Goal: Find specific page/section: Find specific page/section

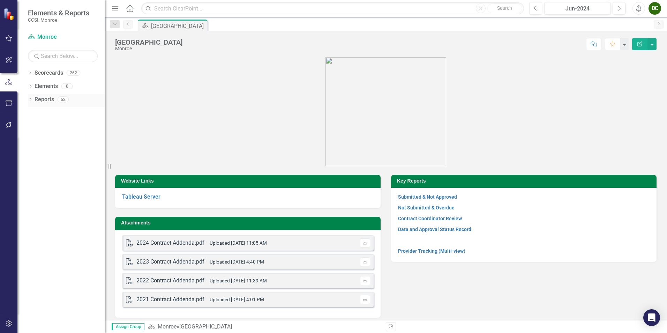
click at [32, 102] on icon "Dropdown" at bounding box center [30, 100] width 5 height 4
click at [34, 160] on div "Dropdown Measure Measures 33" at bounding box center [68, 163] width 74 height 13
click at [33, 162] on icon "Dropdown" at bounding box center [33, 163] width 5 height 4
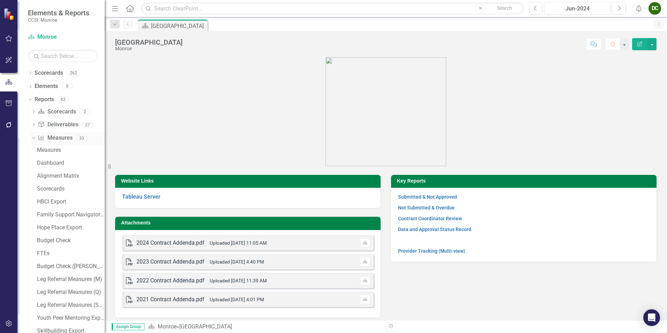
click at [33, 140] on div "Dropdown" at bounding box center [33, 138] width 5 height 3
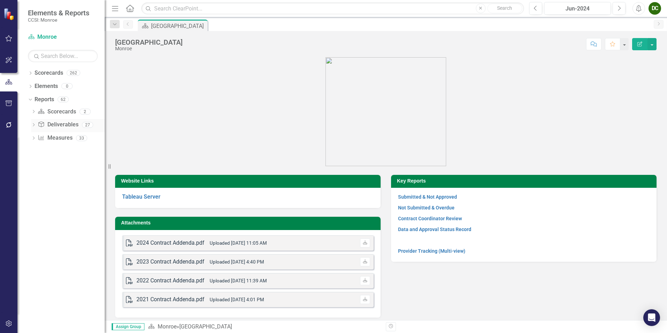
click at [32, 126] on icon "Dropdown" at bounding box center [33, 125] width 5 height 4
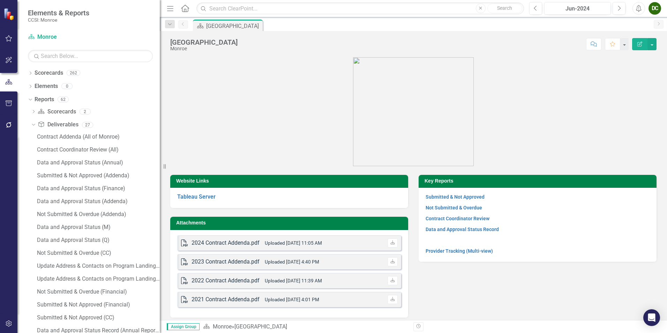
drag, startPoint x: 109, startPoint y: 165, endPoint x: 160, endPoint y: 165, distance: 50.6
click at [160, 165] on div "Resize" at bounding box center [163, 166] width 6 height 333
click at [84, 302] on div "Submitted & Not Approved (Financial)" at bounding box center [98, 304] width 123 height 6
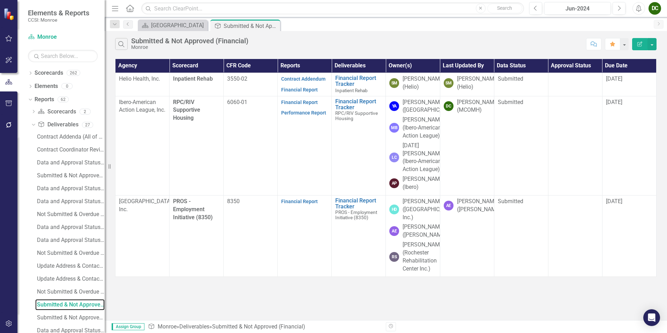
drag, startPoint x: 167, startPoint y: 167, endPoint x: 48, endPoint y: 169, distance: 118.9
click at [48, 169] on div "Elements & Reports CCSI: Monroe Scorecard Monroe Search Dropdown Scorecards 262…" at bounding box center [52, 166] width 105 height 333
click at [564, 9] on div "Jun-2024" at bounding box center [577, 9] width 62 height 8
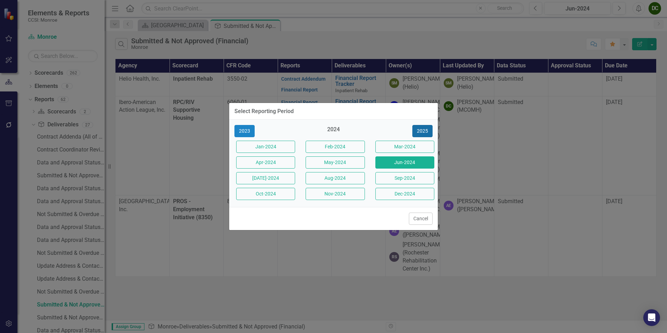
click at [420, 131] on button "2025" at bounding box center [422, 131] width 20 height 12
click at [402, 160] on button "Jun-2025" at bounding box center [404, 162] width 59 height 12
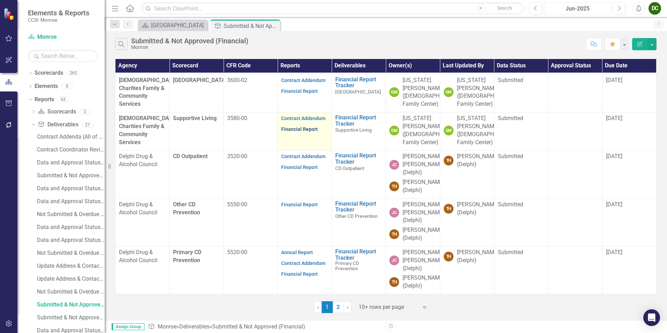
scroll to position [245, 0]
click at [335, 308] on link "2" at bounding box center [338, 307] width 11 height 12
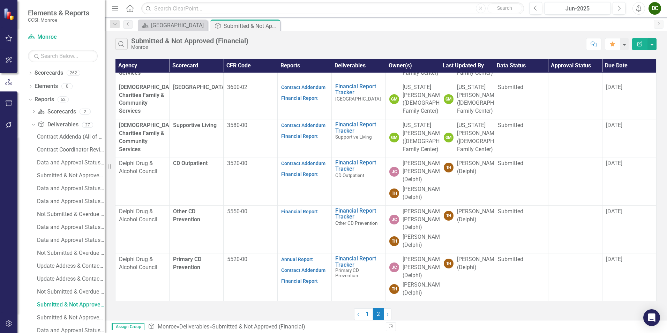
scroll to position [0, 0]
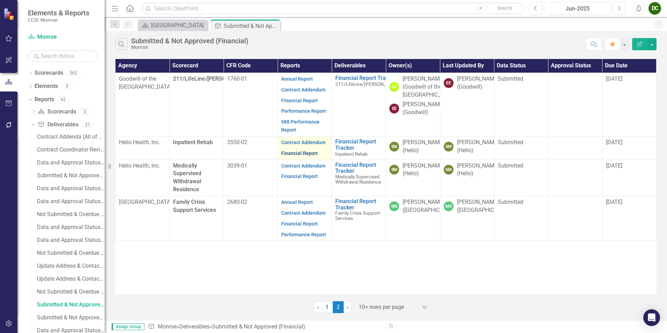
click at [315, 156] on link "Financial Report" at bounding box center [299, 153] width 37 height 6
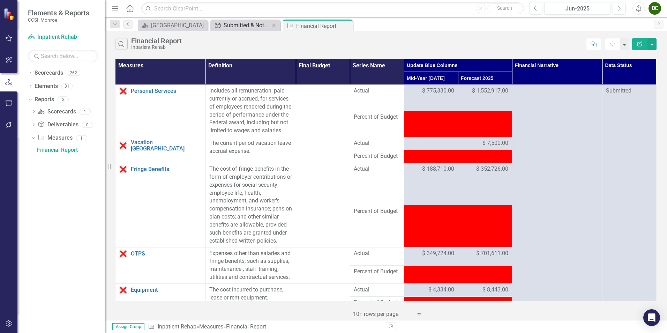
click at [239, 23] on div "Submitted & Not Approved (Financial)" at bounding box center [246, 25] width 46 height 9
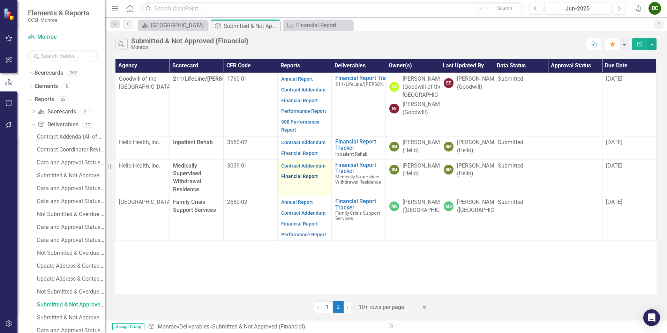
click at [309, 179] on link "Financial Report" at bounding box center [299, 176] width 37 height 6
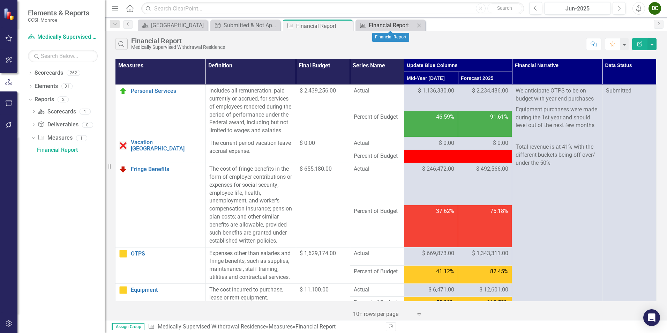
click at [373, 24] on div "Financial Report" at bounding box center [391, 25] width 46 height 9
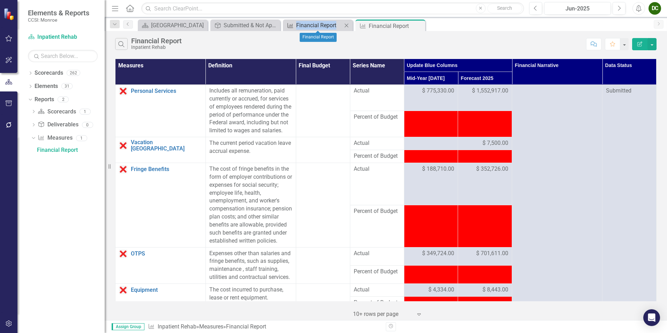
drag, startPoint x: 367, startPoint y: 26, endPoint x: 285, endPoint y: 26, distance: 81.9
click at [285, 26] on div "Scorecard [GEOGRAPHIC_DATA] Close Deliverable Submitted & Not Approved (Financi…" at bounding box center [392, 25] width 513 height 11
drag, startPoint x: 285, startPoint y: 26, endPoint x: 377, endPoint y: 26, distance: 91.7
click at [377, 26] on div "Financial Report" at bounding box center [386, 26] width 37 height 9
drag, startPoint x: 318, startPoint y: 28, endPoint x: 432, endPoint y: 26, distance: 114.0
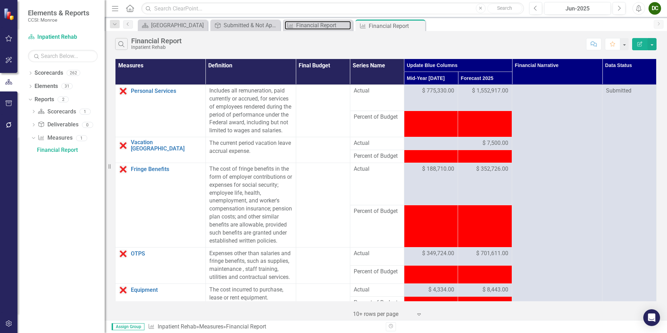
click at [432, 26] on div "Scorecard [GEOGRAPHIC_DATA] Close Deliverable Submitted & Not Approved (Financi…" at bounding box center [392, 25] width 513 height 11
click at [325, 25] on div "Financial Report" at bounding box center [319, 25] width 46 height 9
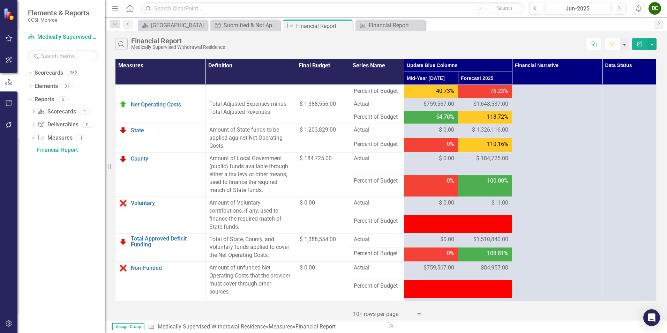
scroll to position [864, 0]
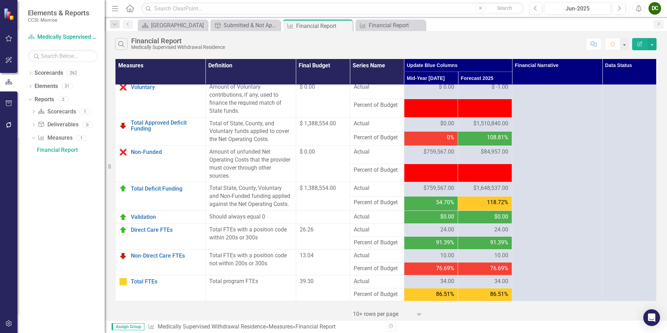
click at [424, 176] on td at bounding box center [431, 173] width 54 height 18
click at [414, 173] on div at bounding box center [431, 170] width 47 height 8
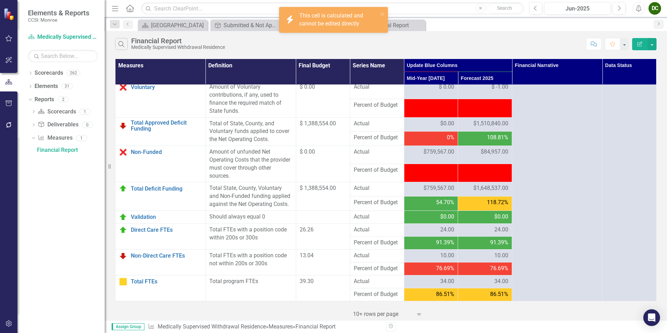
click at [447, 166] on div at bounding box center [431, 170] width 47 height 8
click at [383, 13] on icon "close" at bounding box center [381, 13] width 3 height 3
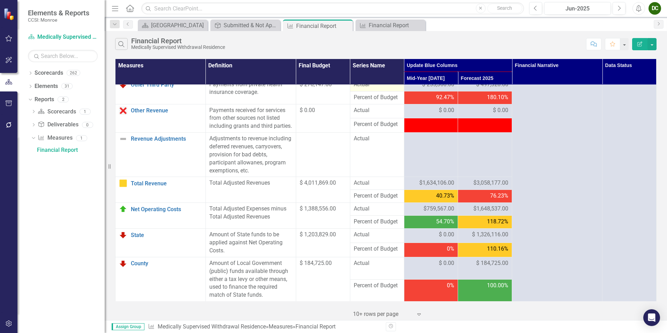
scroll to position [445, 0]
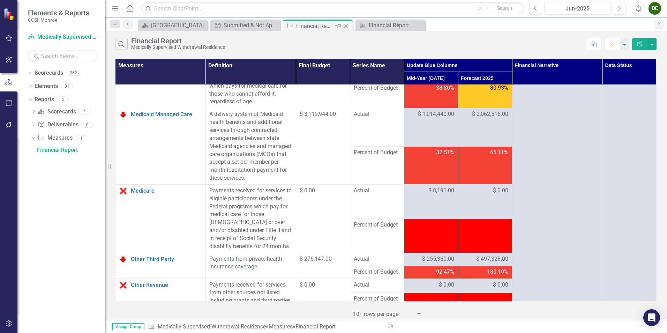
click at [346, 25] on icon "Close" at bounding box center [345, 26] width 7 height 6
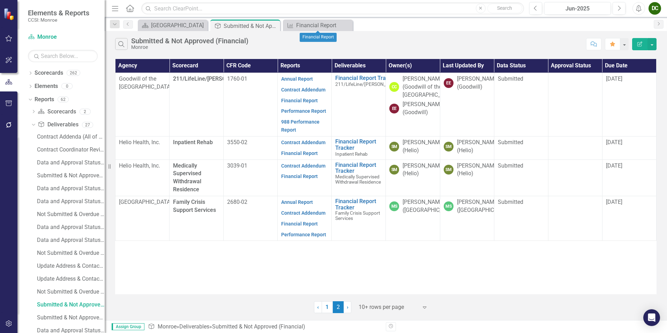
click at [0, 0] on icon at bounding box center [0, 0] width 0 height 0
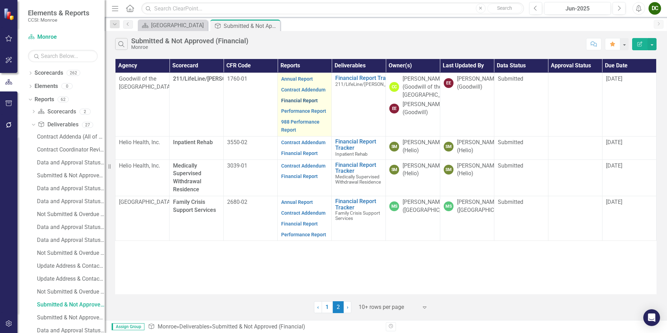
click at [312, 98] on link "Financial Report" at bounding box center [299, 101] width 37 height 6
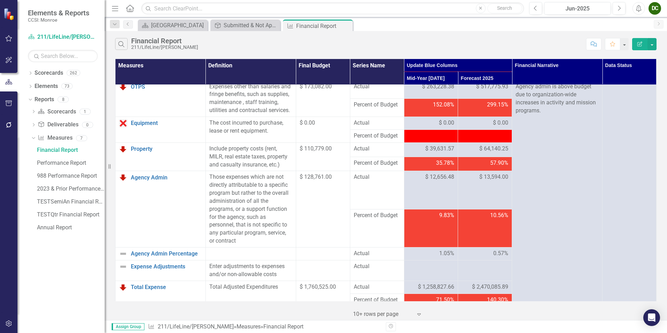
scroll to position [27, 0]
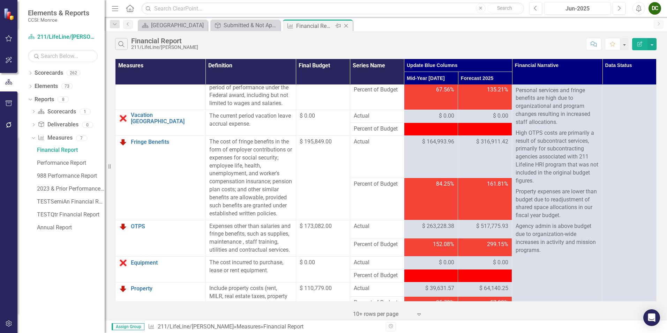
click at [346, 26] on icon "Close" at bounding box center [345, 26] width 7 height 6
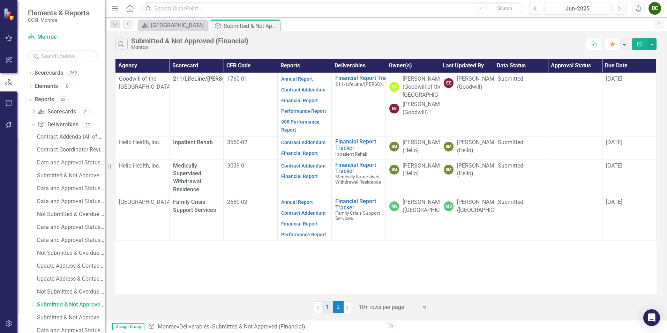
click at [327, 304] on link "1" at bounding box center [326, 307] width 11 height 12
